Goal: Task Accomplishment & Management: Manage account settings

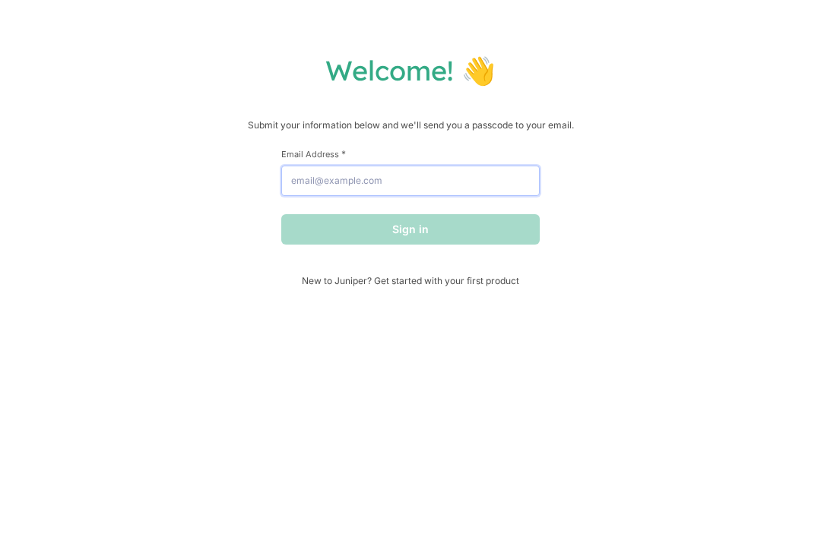
click at [319, 195] on input "Email Address *" at bounding box center [410, 181] width 258 height 30
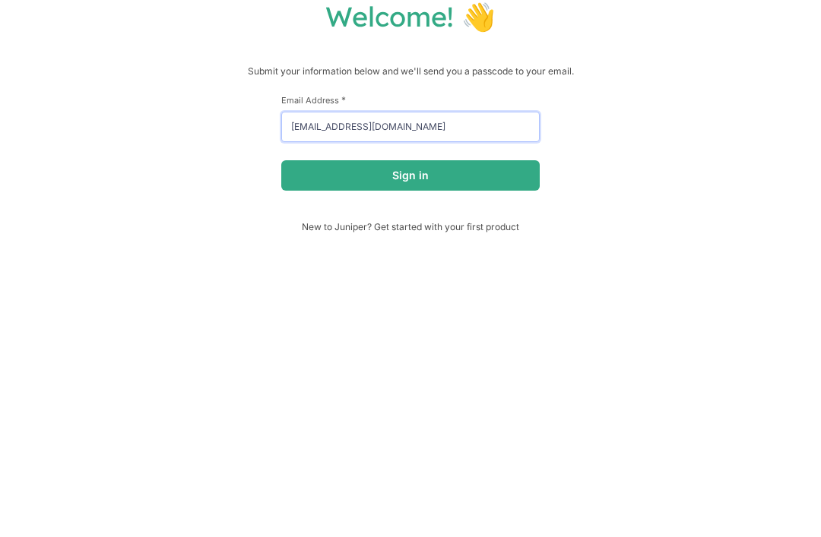
type input "[EMAIL_ADDRESS][DOMAIN_NAME]"
click at [256, 136] on div "Welcome! 👋 Submit your information below and we'll send you a passcode to your …" at bounding box center [410, 169] width 790 height 233
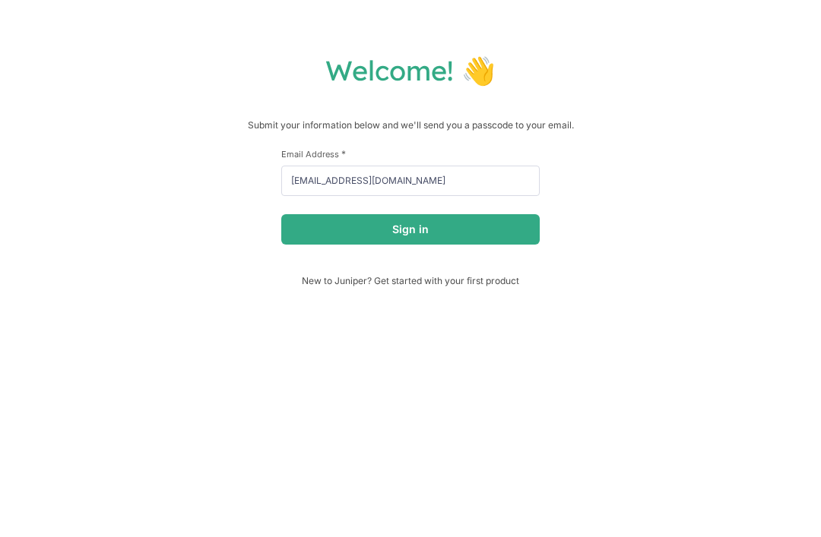
click at [382, 236] on button "Sign in" at bounding box center [410, 229] width 258 height 30
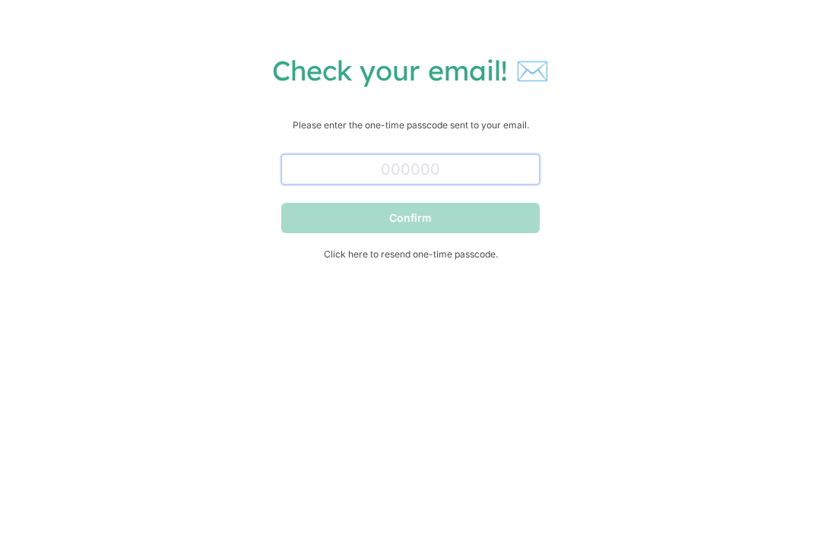
click at [474, 180] on input "text" at bounding box center [410, 169] width 258 height 30
click at [625, 115] on div "Check your email! ✉️ Please enter the one-time passcode sent to your email. Con…" at bounding box center [410, 171] width 790 height 237
click at [315, 176] on input "text" at bounding box center [410, 169] width 258 height 30
paste input "517686"
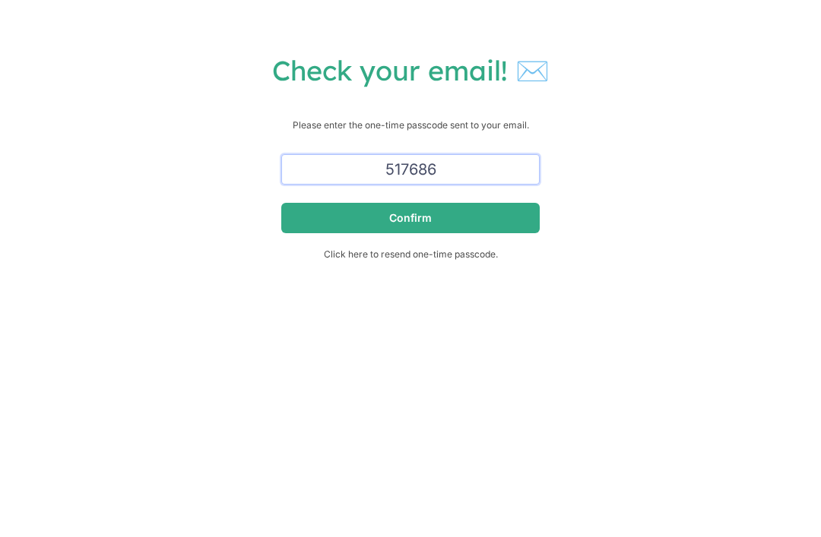
type input "517686"
click at [214, 126] on p "Please enter the one-time passcode sent to your email." at bounding box center [410, 125] width 790 height 15
click at [395, 221] on button "Confirm" at bounding box center [410, 218] width 258 height 30
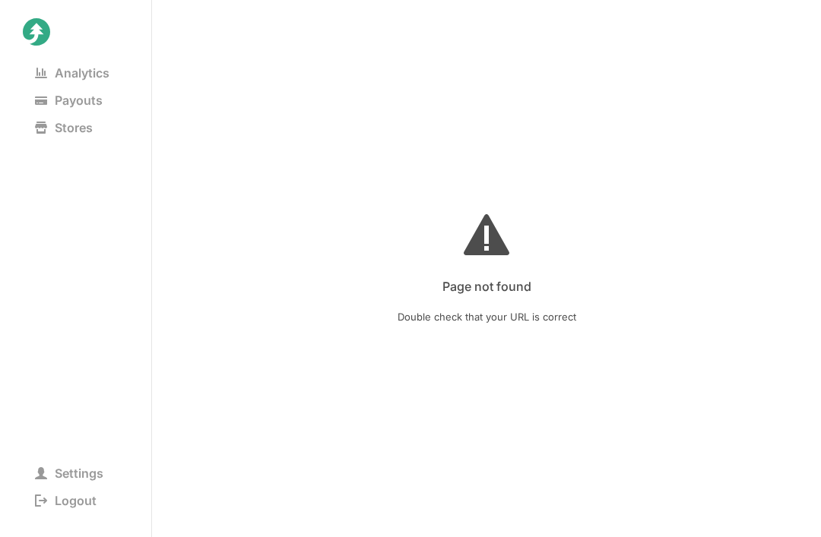
click at [407, 315] on span "Double check that your URL is correct" at bounding box center [486, 317] width 179 height 18
click at [65, 72] on span "Analytics" at bounding box center [72, 72] width 99 height 21
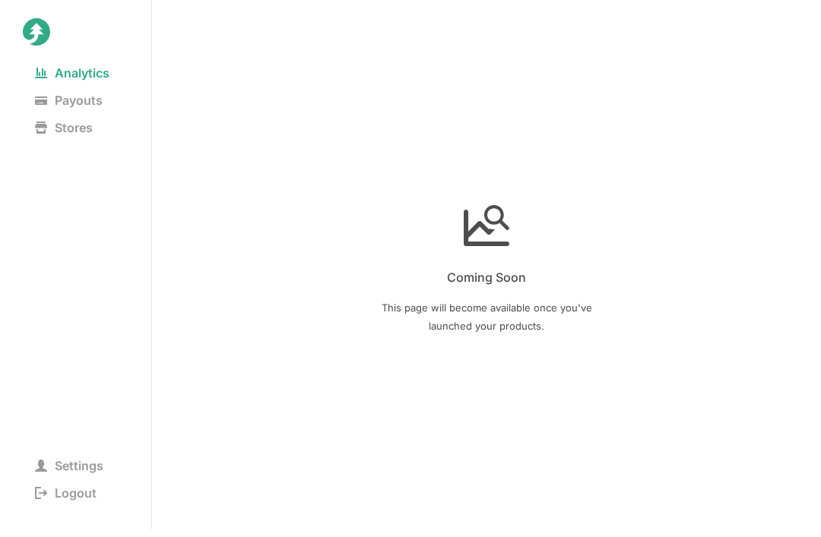
click at [65, 110] on span "Payouts" at bounding box center [69, 100] width 92 height 21
click at [61, 132] on span "Stores" at bounding box center [64, 127] width 82 height 21
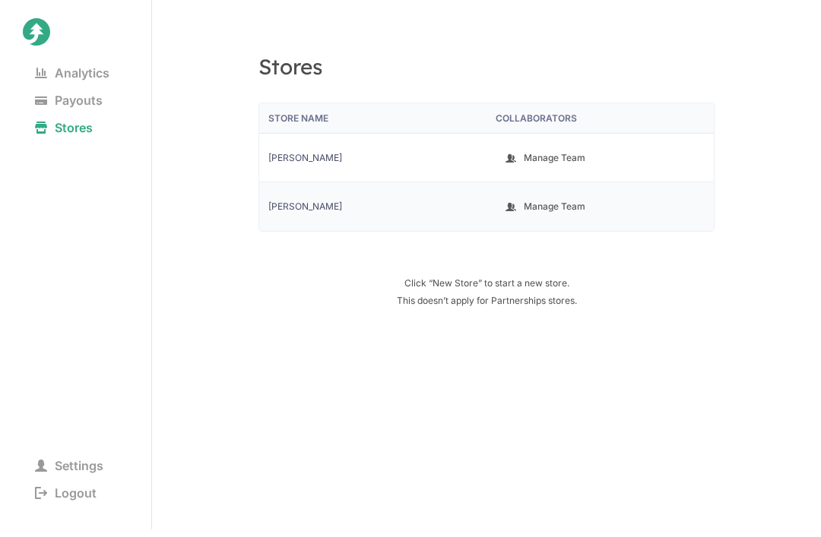
click at [372, 212] on span "Jaidan Rodriguez" at bounding box center [372, 207] width 209 height 12
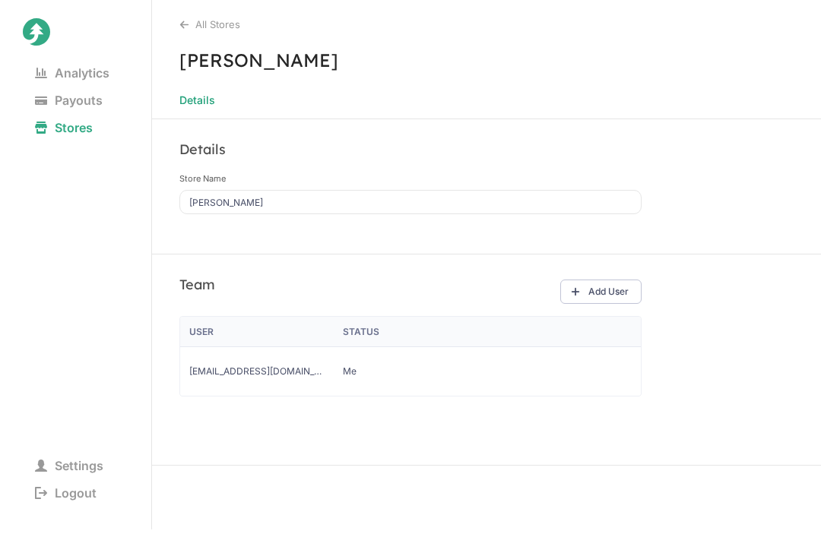
click at [207, 62] on h3 "Jaidan Rodriguez" at bounding box center [486, 60] width 669 height 23
click at [188, 27] on icon at bounding box center [184, 25] width 10 height 10
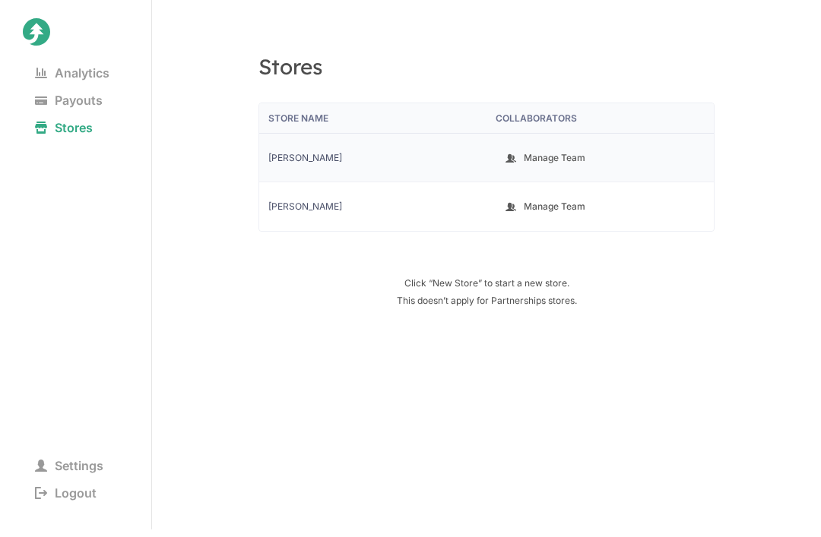
click at [302, 152] on span "Jay" at bounding box center [372, 158] width 209 height 12
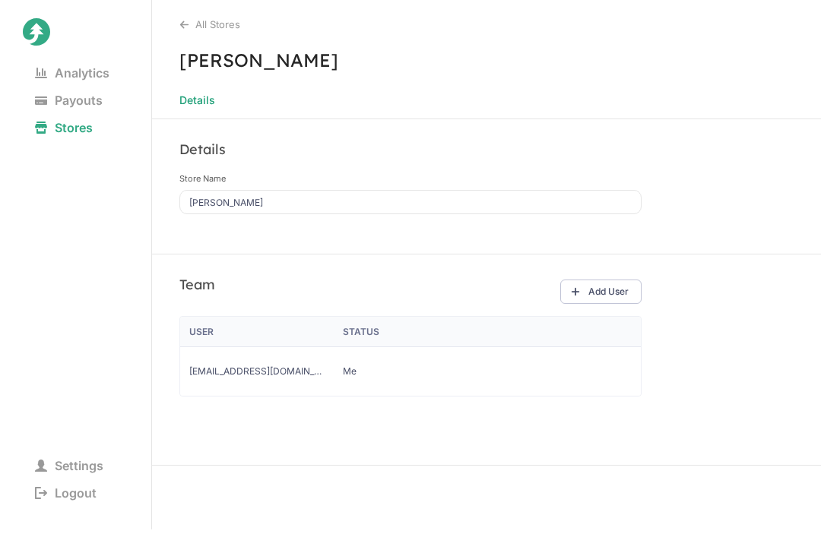
click at [362, 340] on div "Status" at bounding box center [410, 332] width 153 height 30
click at [284, 373] on span "rodriguezjaidan@gmail.com" at bounding box center [256, 371] width 135 height 12
click at [359, 372] on span "Me" at bounding box center [410, 371] width 135 height 12
click at [278, 368] on span "rodriguezjaidan@gmail.com" at bounding box center [256, 371] width 135 height 12
click at [227, 321] on div "User" at bounding box center [256, 332] width 153 height 30
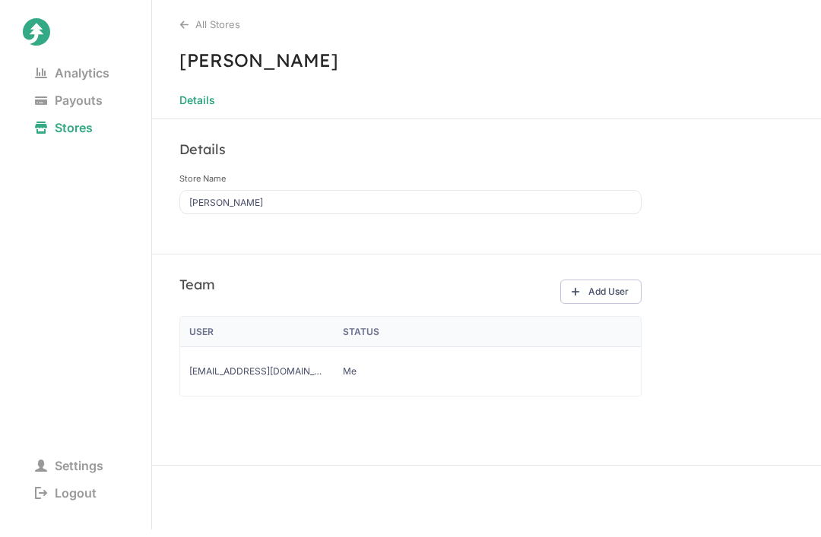
click at [210, 248] on div "Details Store Name Jay" at bounding box center [410, 186] width 517 height 134
click at [588, 286] on button "Add User" at bounding box center [600, 292] width 81 height 24
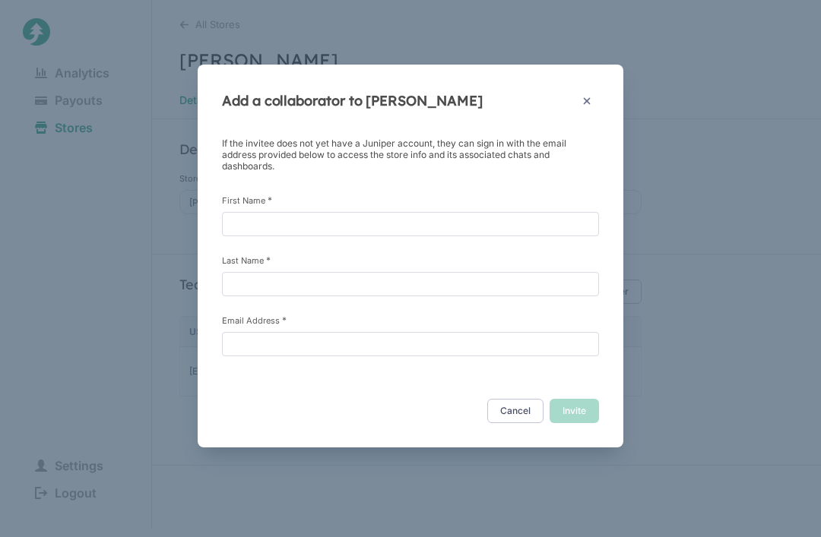
click at [675, 169] on div "Add a collaborator to Jay If the invitee does not yet have a Juniper account, t…" at bounding box center [410, 268] width 821 height 537
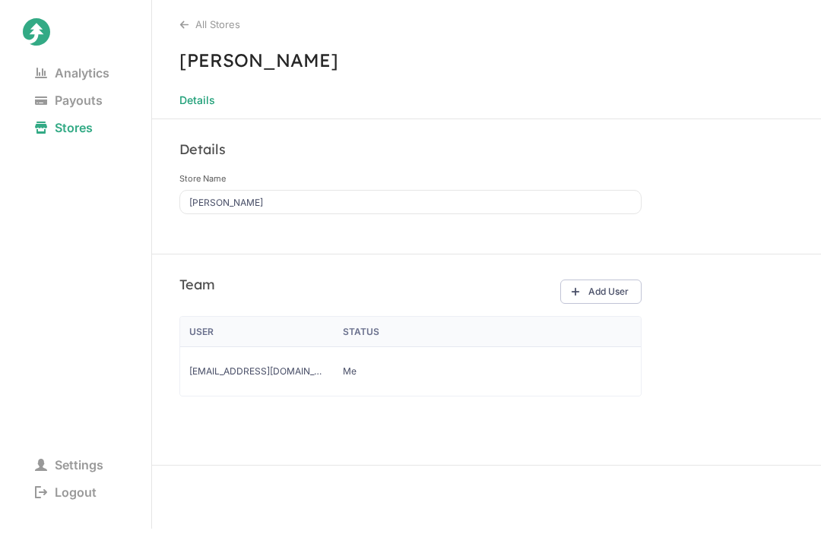
click at [188, 24] on icon at bounding box center [184, 25] width 8 height 8
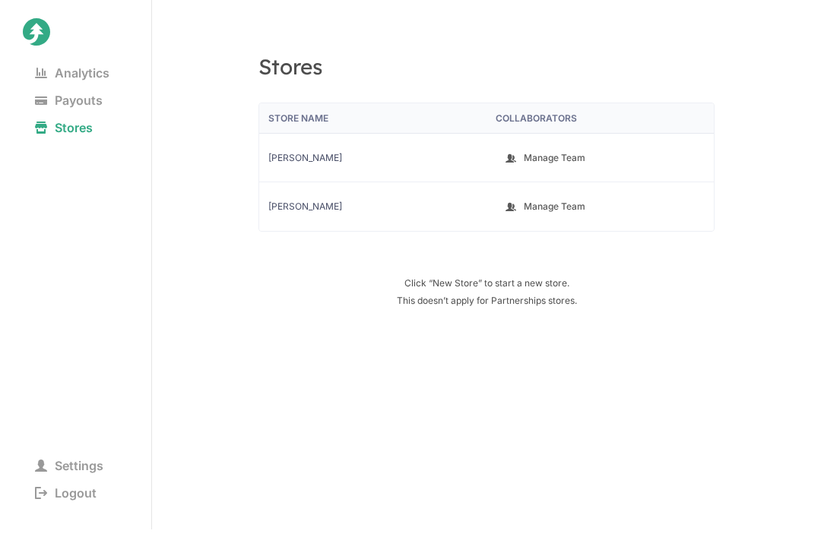
click at [429, 275] on div "Stores Store Name Collaborators Jay Manage Team Jaidan Rodriguez Manage Team Cl…" at bounding box center [486, 176] width 456 height 261
click at [437, 312] on div "Stores Store Name Collaborators Jay Manage Team Jaidan Rodriguez Manage Team Cl…" at bounding box center [486, 268] width 669 height 537
click at [42, 37] on icon at bounding box center [36, 31] width 27 height 27
